Goal: Information Seeking & Learning: Learn about a topic

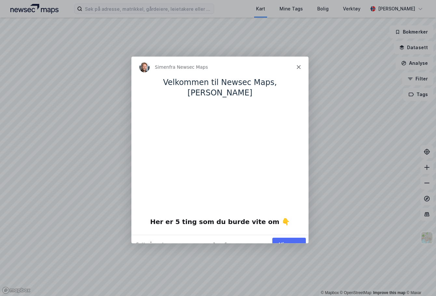
click at [300, 64] on icon "Lukk" at bounding box center [299, 66] width 4 height 4
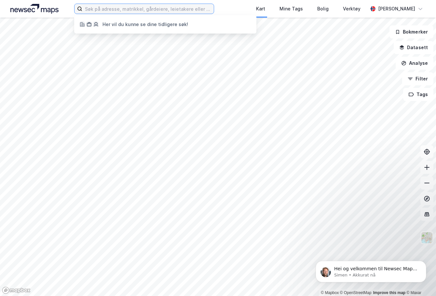
click at [127, 7] on input at bounding box center [148, 9] width 132 height 10
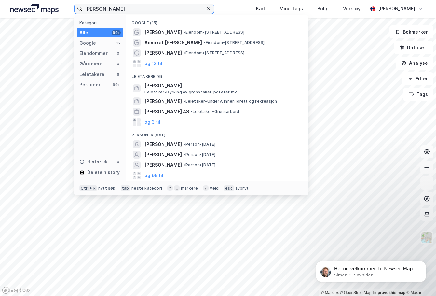
type input "[PERSON_NAME]"
click at [211, 9] on icon at bounding box center [209, 9] width 4 height 4
click at [206, 9] on input "[PERSON_NAME]" at bounding box center [144, 9] width 124 height 10
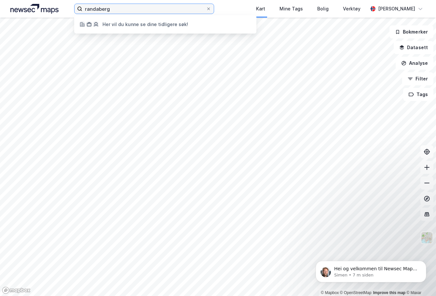
type input "randaberg"
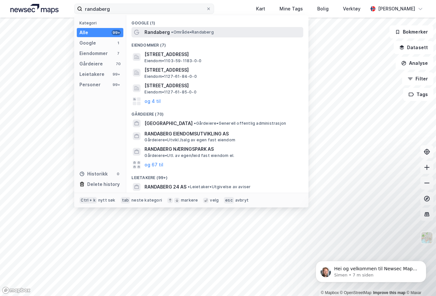
click at [237, 34] on div "Randaberg • Område • [GEOGRAPHIC_DATA]" at bounding box center [224, 32] width 158 height 8
